Goal: Check status: Check status

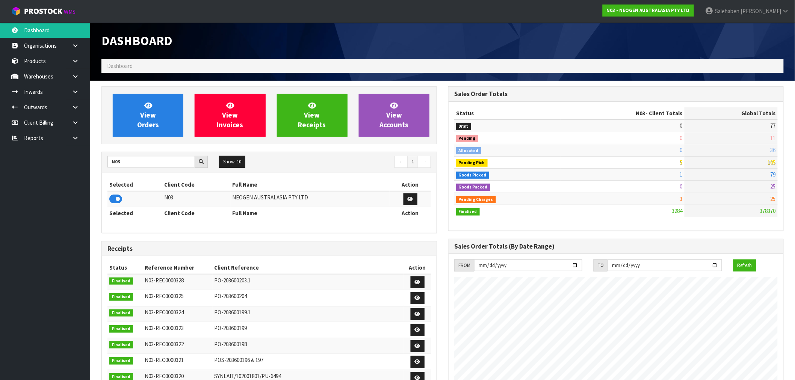
scroll to position [569, 347]
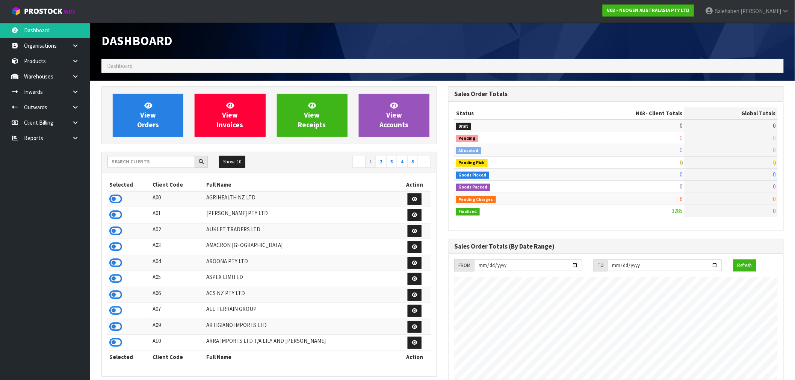
scroll to position [569, 347]
click at [119, 164] on input "text" at bounding box center [151, 162] width 88 height 12
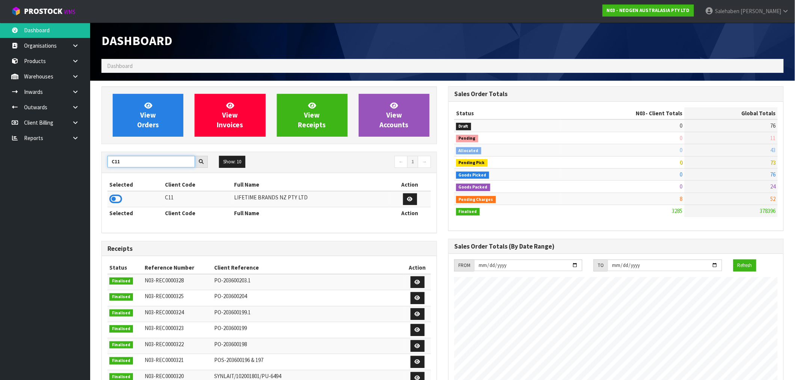
type input "C11"
drag, startPoint x: 122, startPoint y: 198, endPoint x: 114, endPoint y: 202, distance: 8.9
click at [114, 202] on icon at bounding box center [115, 199] width 13 height 11
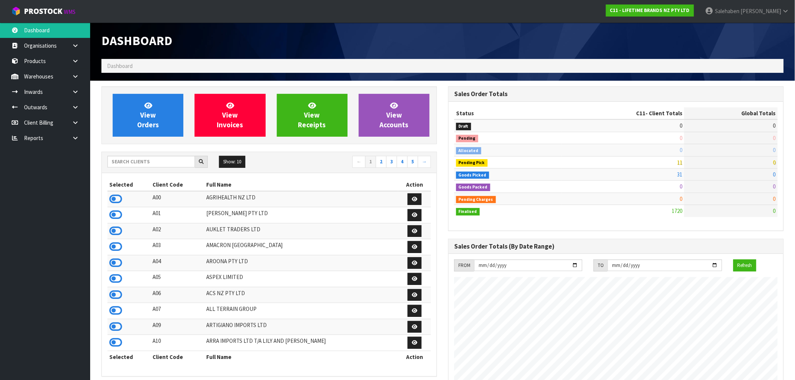
scroll to position [569, 347]
